Goal: Navigation & Orientation: Find specific page/section

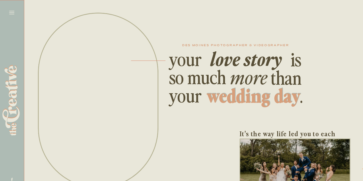
click at [11, 12] on icon at bounding box center [12, 13] width 8 height 8
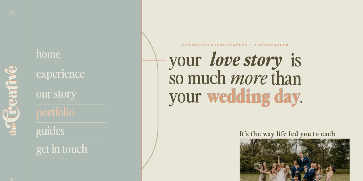
click at [66, 110] on nav "portfolio" at bounding box center [74, 111] width 76 height 14
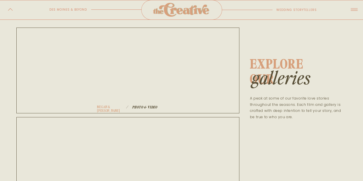
scroll to position [100, 0]
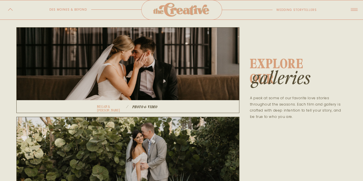
click at [162, 87] on div at bounding box center [127, 70] width 223 height 86
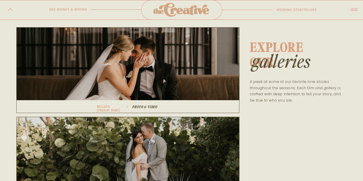
scroll to position [249, 0]
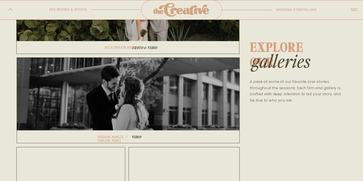
click at [172, 118] on div at bounding box center [128, 100] width 223 height 86
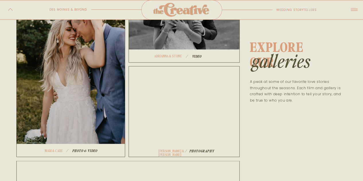
scroll to position [423, 0]
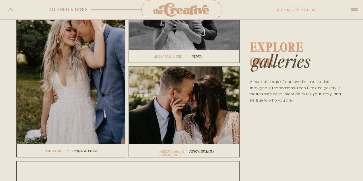
click at [182, 119] on div at bounding box center [183, 111] width 111 height 91
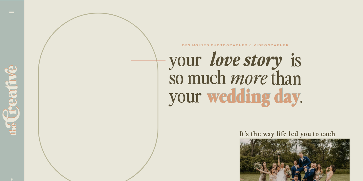
click at [12, 11] on icon at bounding box center [12, 13] width 8 height 8
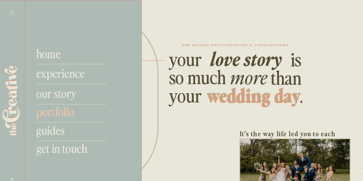
click at [57, 111] on nav "portfolio" at bounding box center [74, 111] width 76 height 14
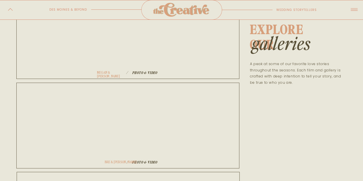
scroll to position [138, 0]
